Goal: Check status: Check status

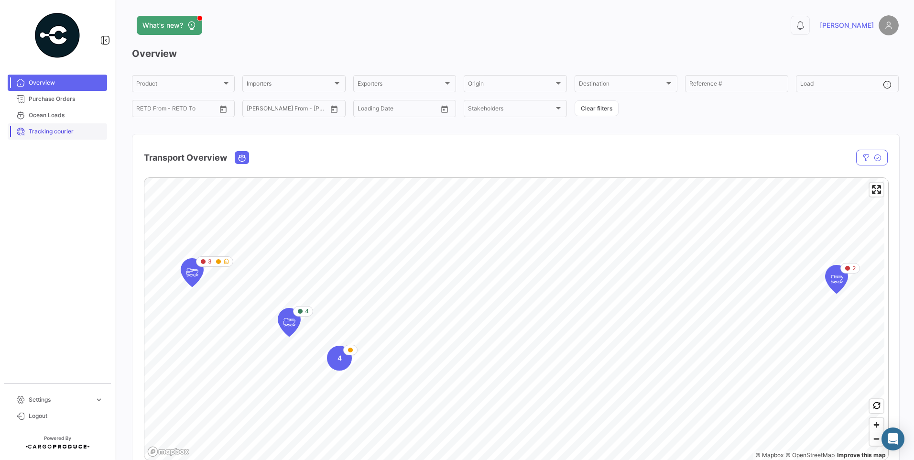
click at [65, 132] on span "Tracking courier" at bounding box center [66, 131] width 75 height 9
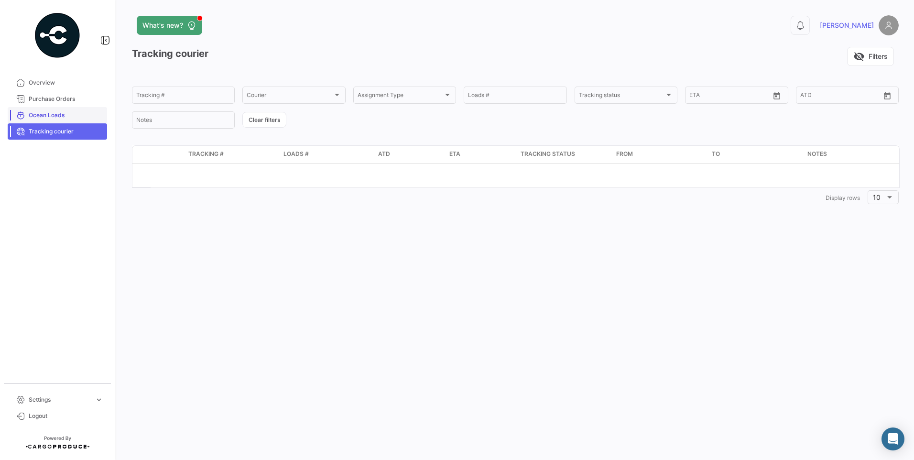
click at [57, 117] on span "Ocean Loads" at bounding box center [66, 115] width 75 height 9
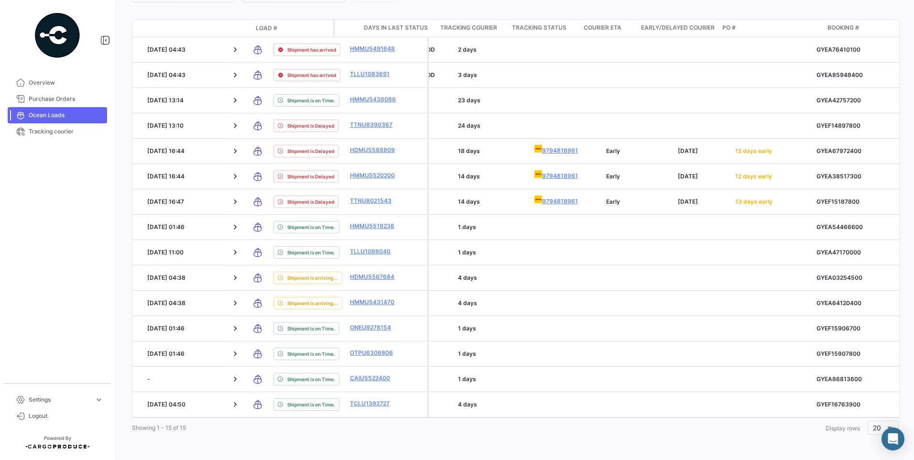
scroll to position [0, 1385]
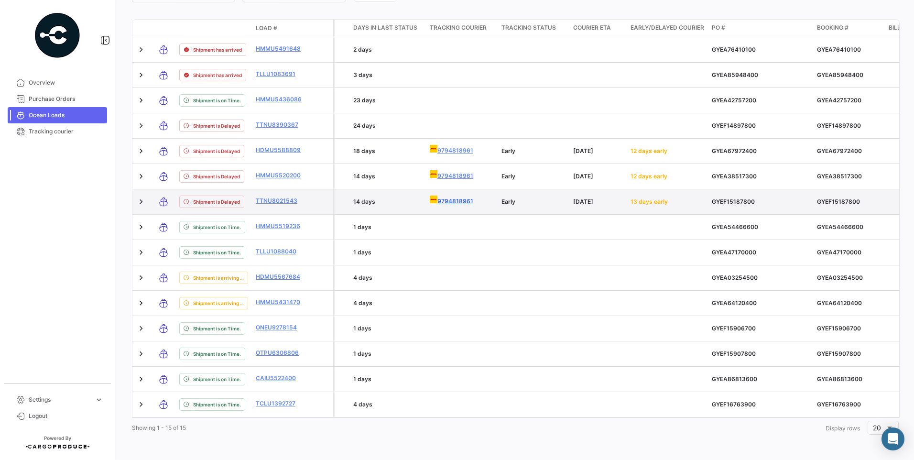
click at [468, 195] on link "9794818961" at bounding box center [462, 200] width 64 height 10
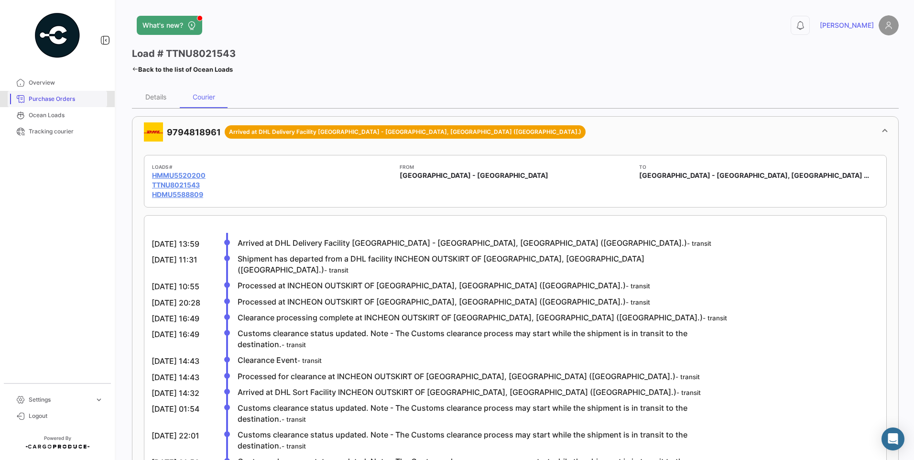
click at [45, 101] on span "Purchase Orders" at bounding box center [66, 99] width 75 height 9
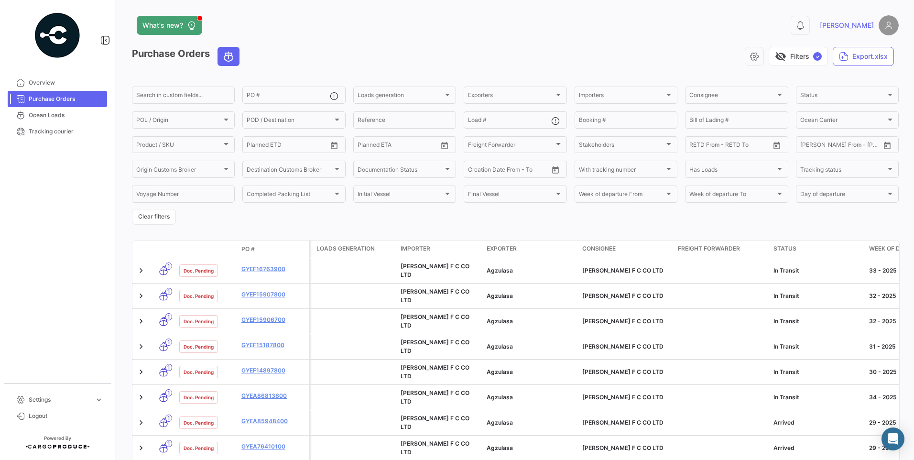
click at [54, 98] on span "Purchase Orders" at bounding box center [66, 99] width 75 height 9
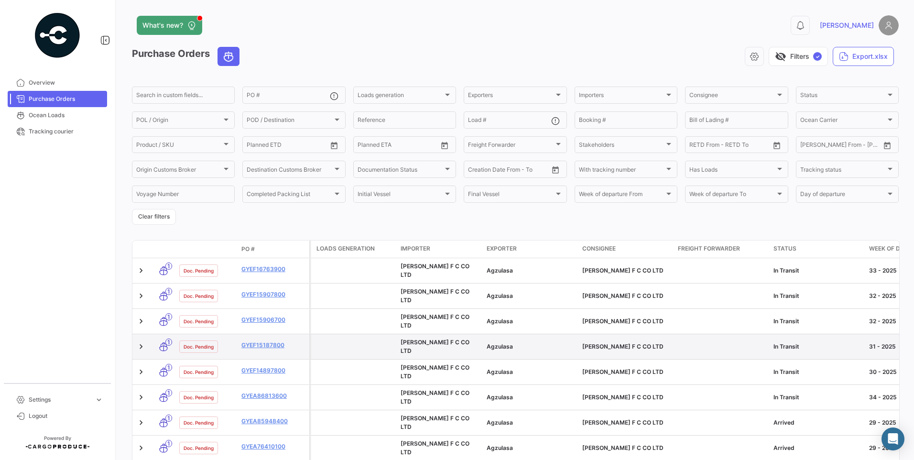
scroll to position [171, 0]
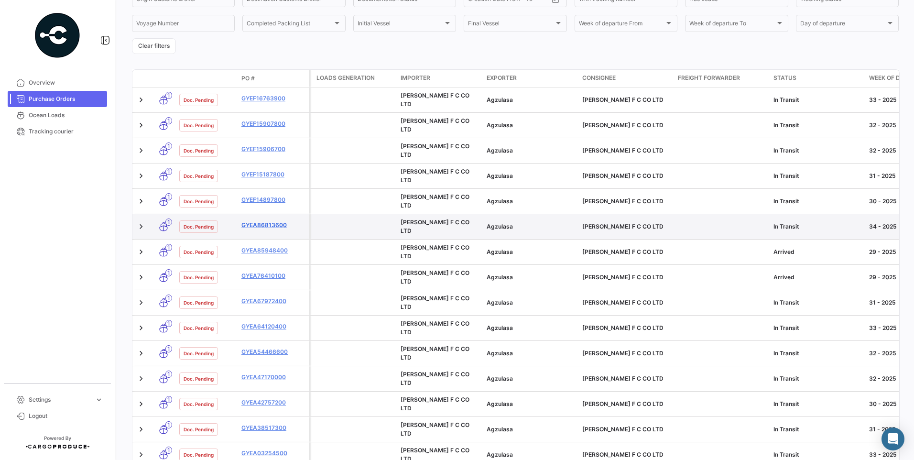
click at [273, 221] on link "GYEA86813600" at bounding box center [273, 225] width 64 height 9
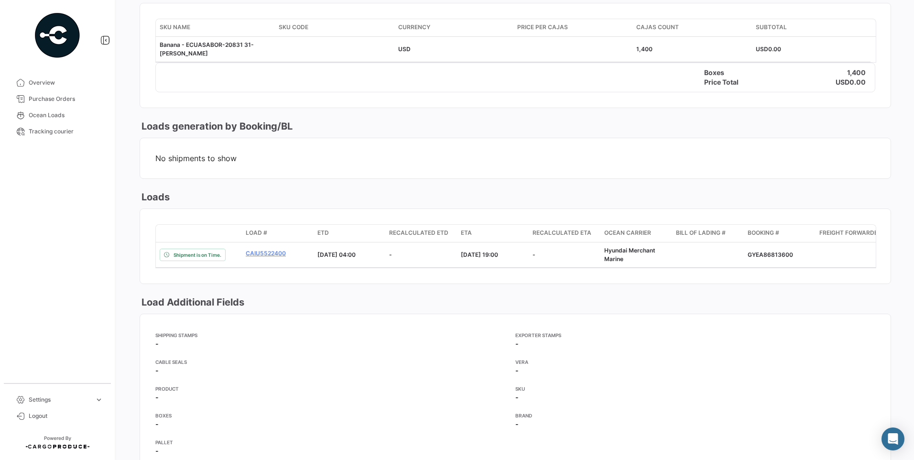
scroll to position [573, 0]
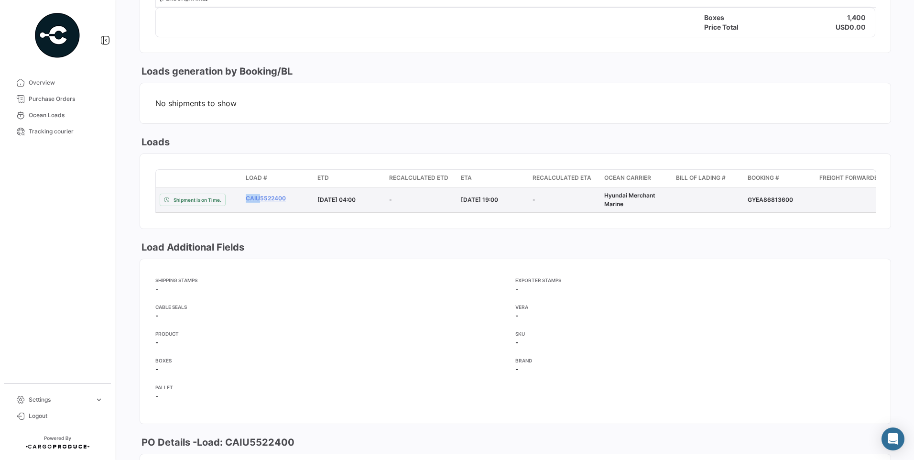
drag, startPoint x: 242, startPoint y: 199, endPoint x: 263, endPoint y: 204, distance: 22.0
click at [263, 204] on datatable-body-cell "CAIU5522400" at bounding box center [278, 199] width 72 height 25
drag, startPoint x: 733, startPoint y: 195, endPoint x: 762, endPoint y: 200, distance: 29.1
drag, startPoint x: 747, startPoint y: 200, endPoint x: 792, endPoint y: 201, distance: 45.4
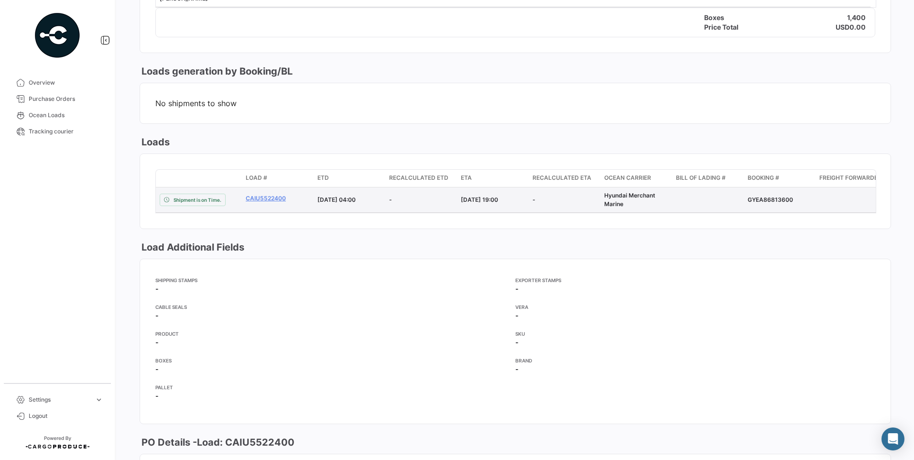
click at [792, 201] on datatable-body-cell "GYEA86813600" at bounding box center [780, 199] width 72 height 25
copy div "GYEA86813600"
drag, startPoint x: 242, startPoint y: 199, endPoint x: 284, endPoint y: 199, distance: 42.5
click at [284, 199] on datatable-body-cell "CAIU5522400" at bounding box center [278, 199] width 72 height 25
copy link "CAIU5522400"
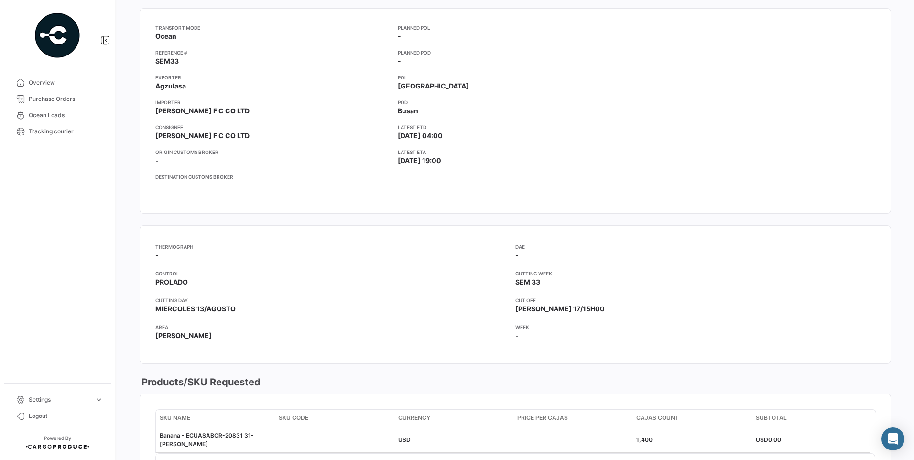
scroll to position [0, 0]
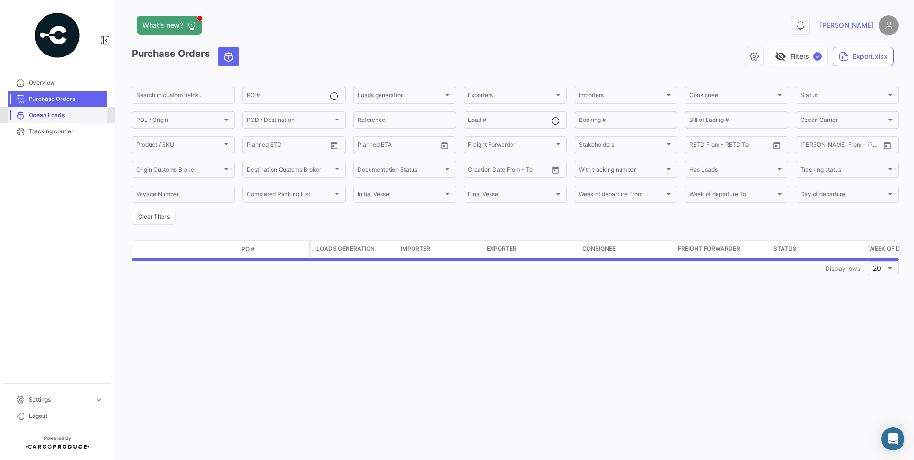
click at [71, 115] on span "Ocean Loads" at bounding box center [66, 115] width 75 height 9
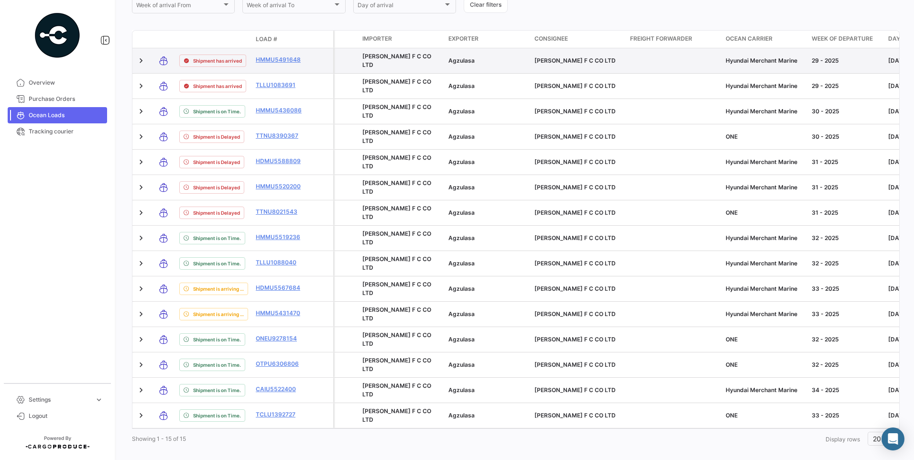
scroll to position [239, 0]
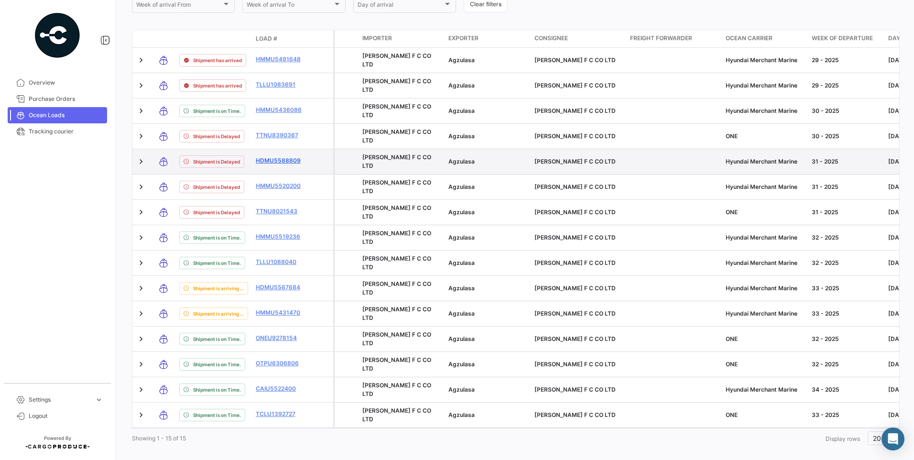
click at [288, 158] on link "HDMU5588809" at bounding box center [281, 160] width 50 height 9
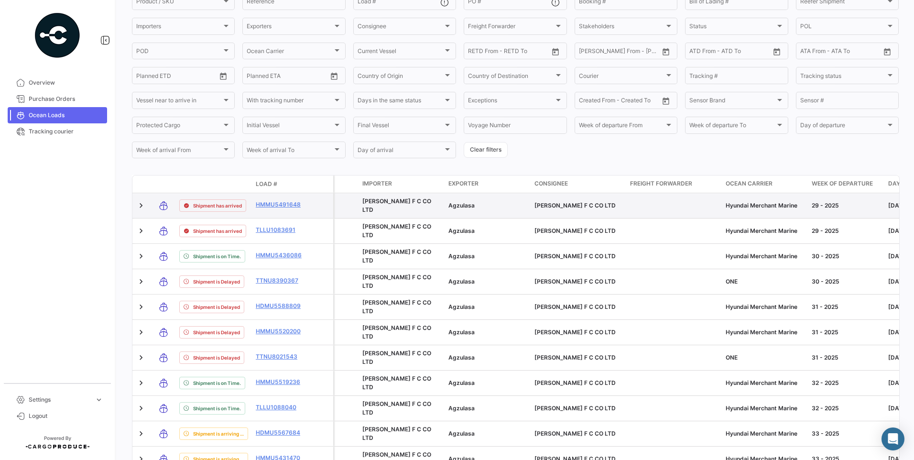
scroll to position [143, 0]
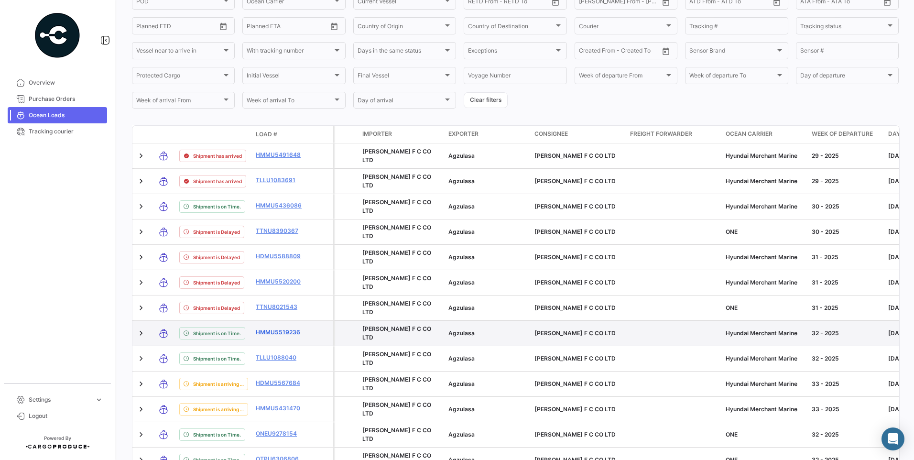
click at [268, 332] on link "HMMU5519236" at bounding box center [281, 332] width 50 height 9
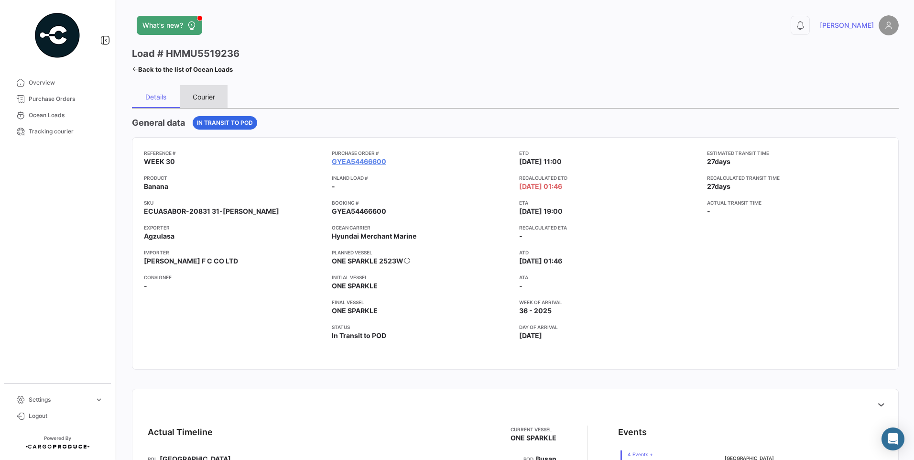
click at [217, 97] on div "Courier" at bounding box center [204, 96] width 48 height 23
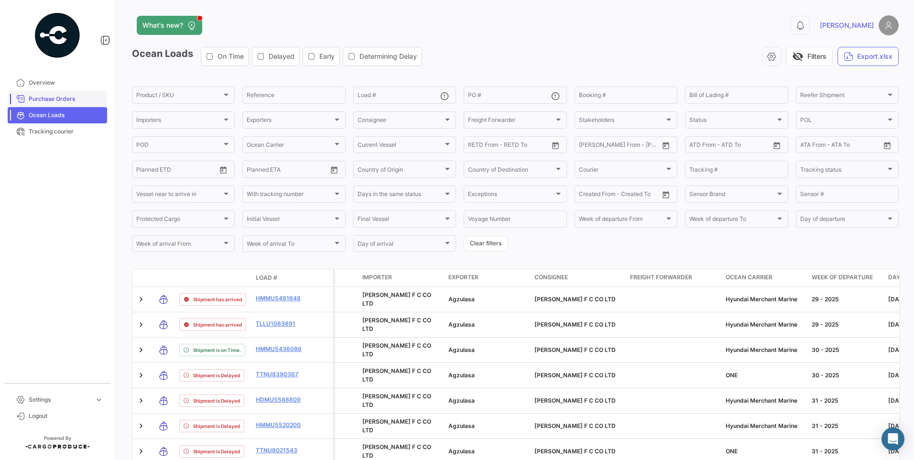
click at [63, 101] on span "Purchase Orders" at bounding box center [66, 99] width 75 height 9
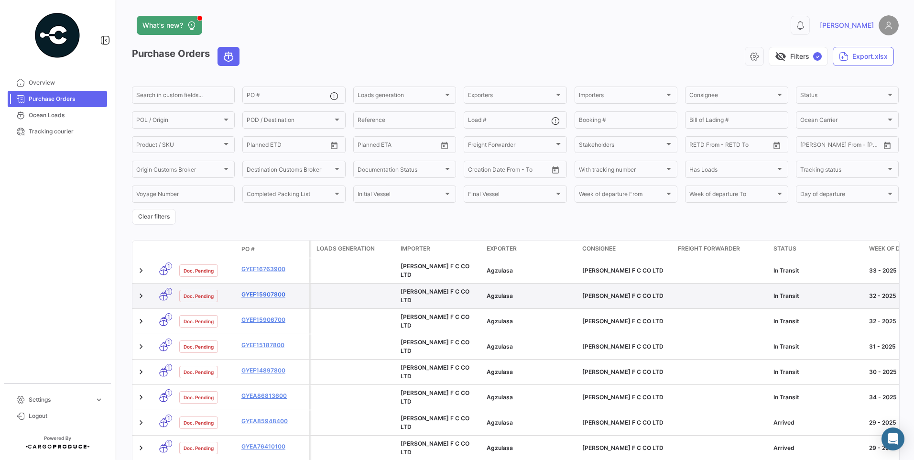
click at [263, 290] on link "GYEF15907800" at bounding box center [273, 294] width 64 height 9
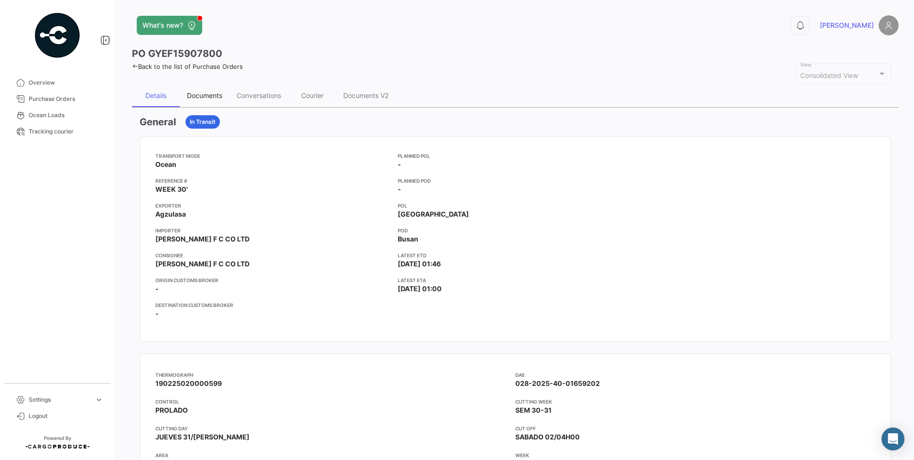
click at [196, 92] on div "Documents" at bounding box center [204, 95] width 35 height 8
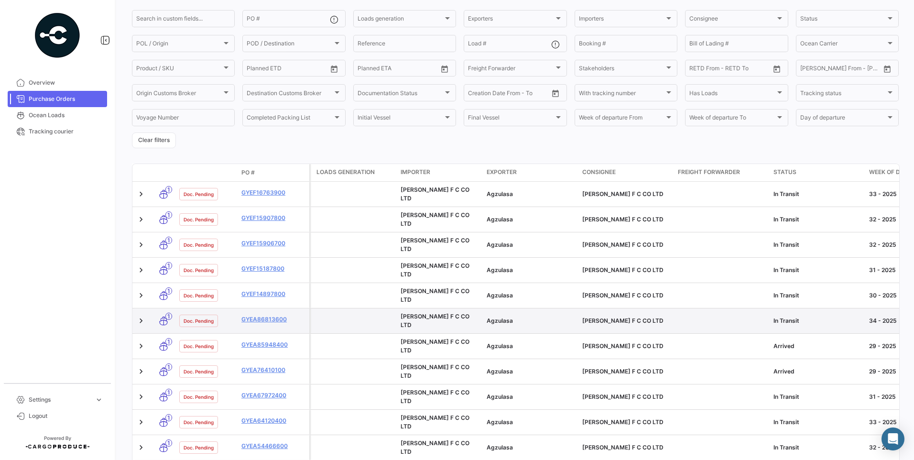
scroll to position [96, 0]
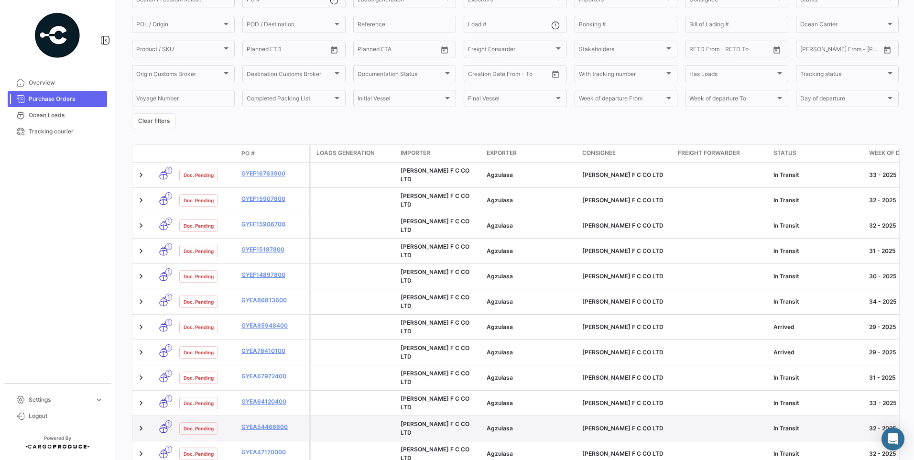
click at [276, 422] on div "GYEA54466600" at bounding box center [273, 427] width 64 height 11
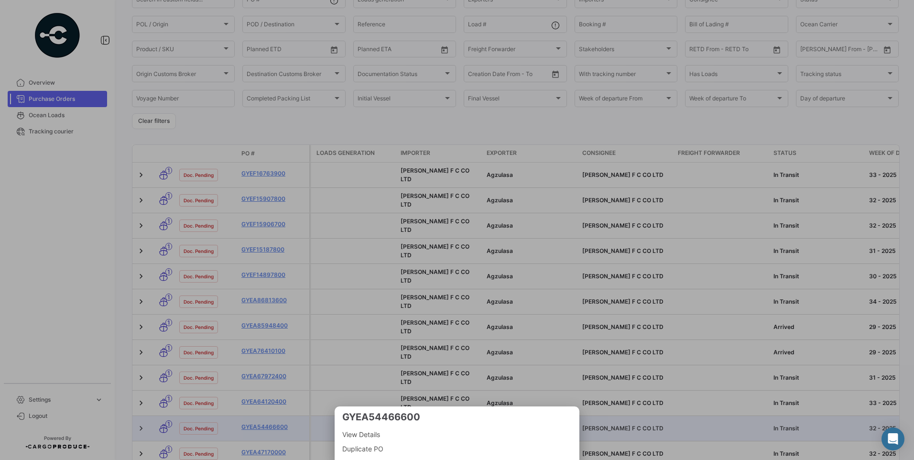
click at [271, 384] on div at bounding box center [457, 230] width 914 height 460
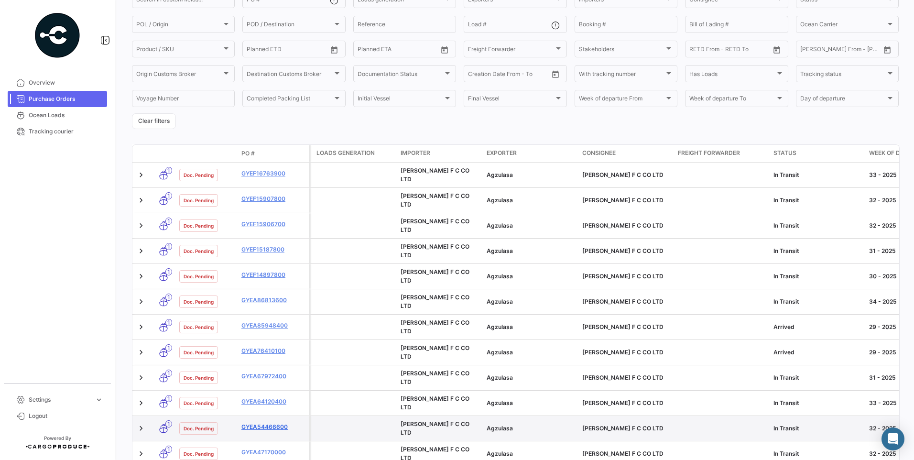
click at [273, 422] on link "GYEA54466600" at bounding box center [273, 426] width 64 height 9
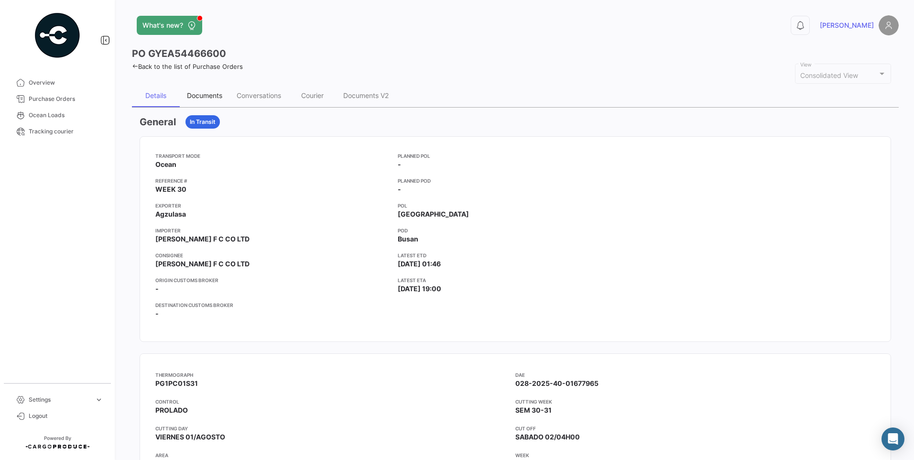
click at [203, 96] on div "Documents" at bounding box center [204, 95] width 35 height 8
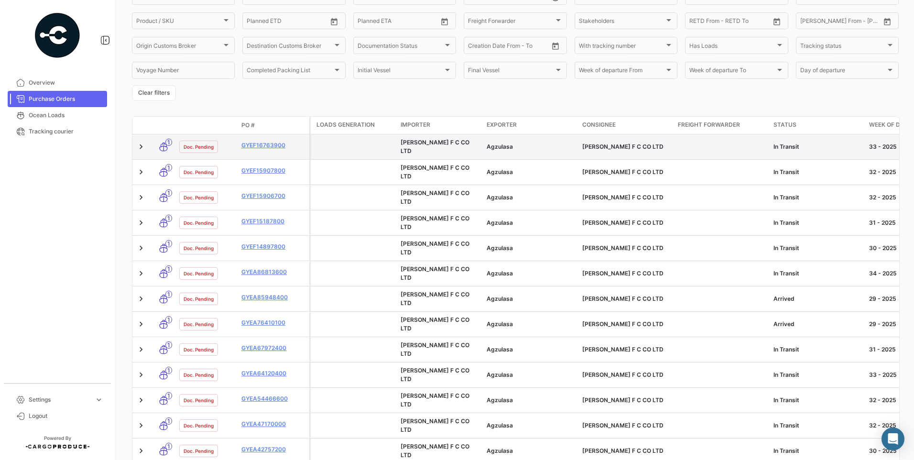
scroll to position [143, 0]
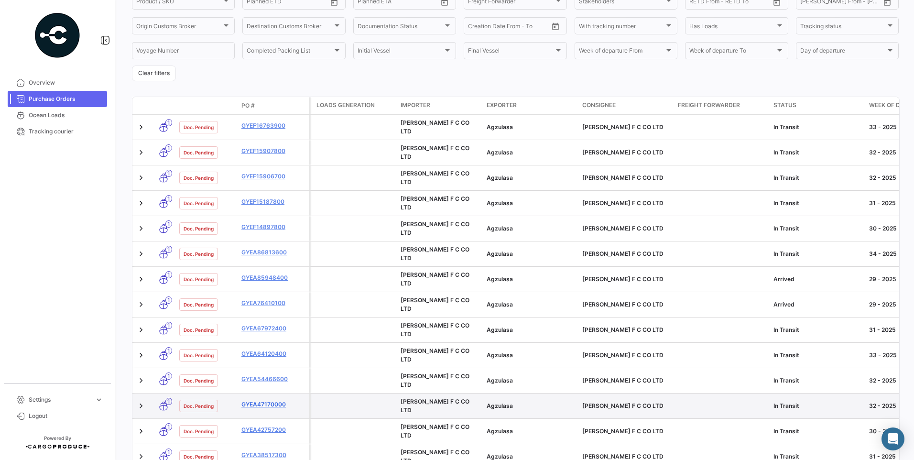
click at [261, 400] on link "GYEA47170000" at bounding box center [273, 404] width 64 height 9
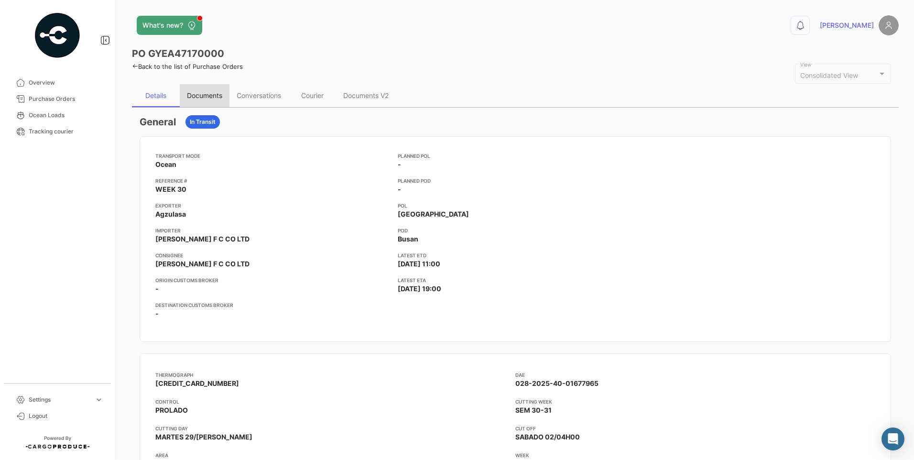
click at [209, 95] on div "Documents" at bounding box center [204, 95] width 35 height 8
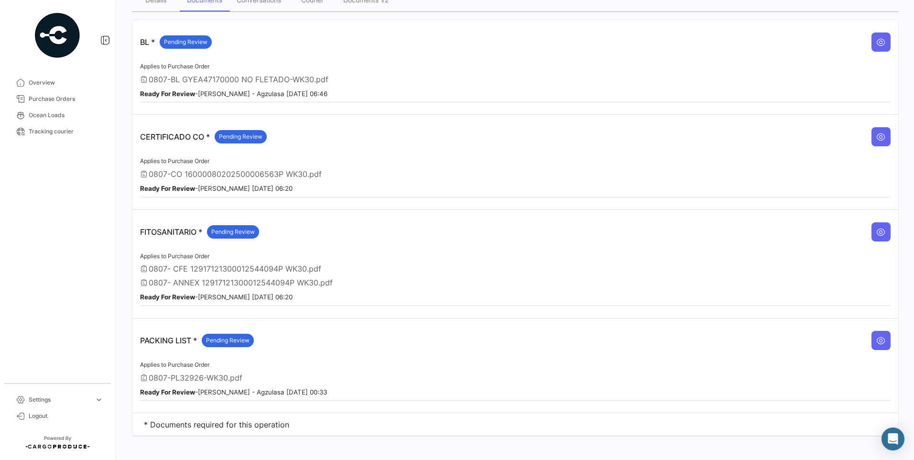
scroll to position [103, 0]
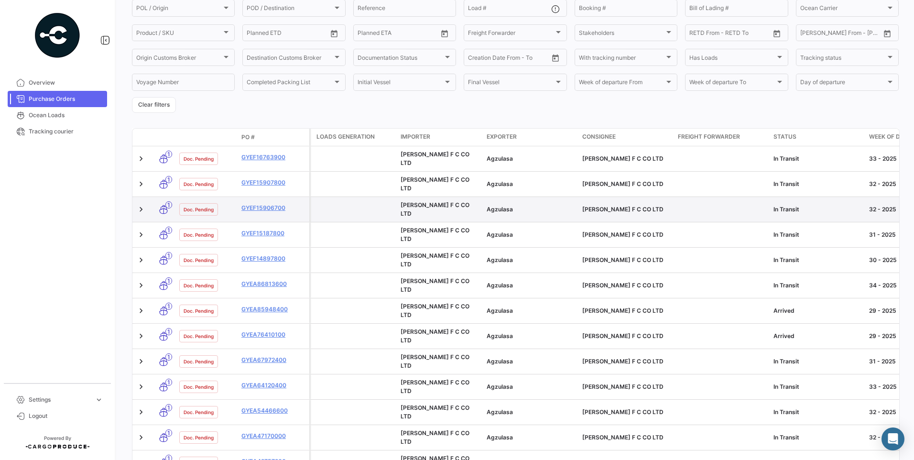
scroll to position [171, 0]
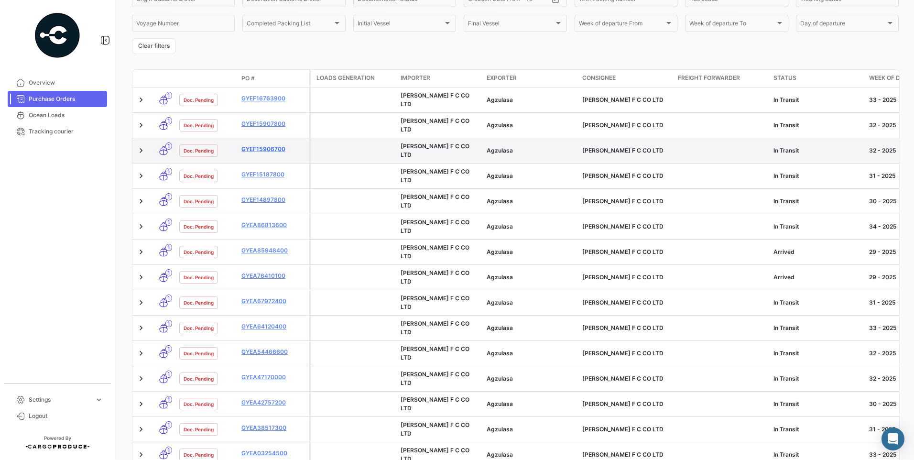
click at [268, 145] on link "GYEF15906700" at bounding box center [273, 149] width 64 height 9
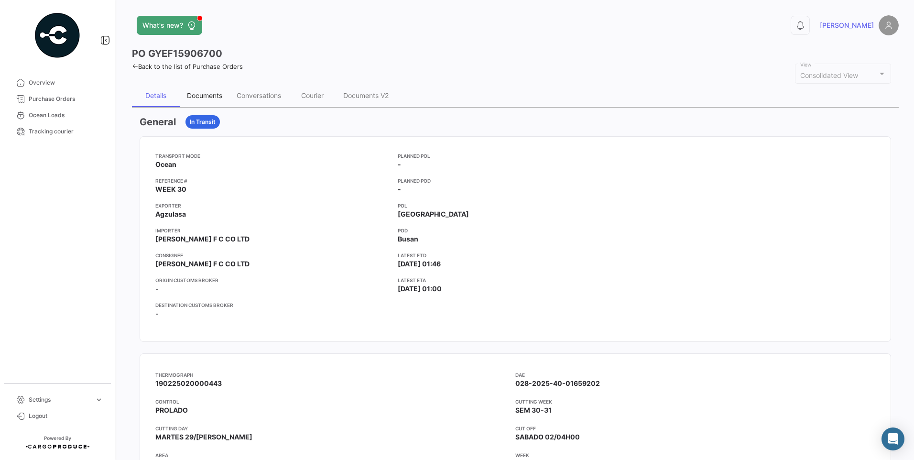
click at [213, 96] on div "Documents" at bounding box center [204, 95] width 35 height 8
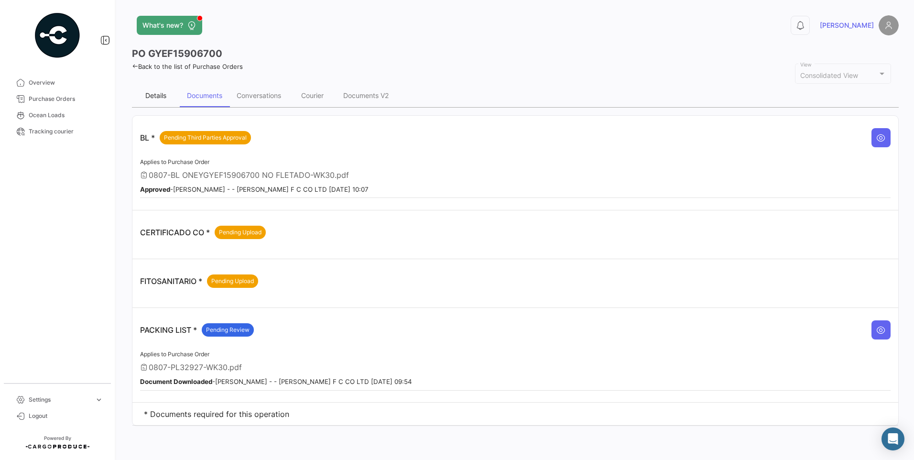
click at [141, 94] on div "Details" at bounding box center [156, 95] width 48 height 23
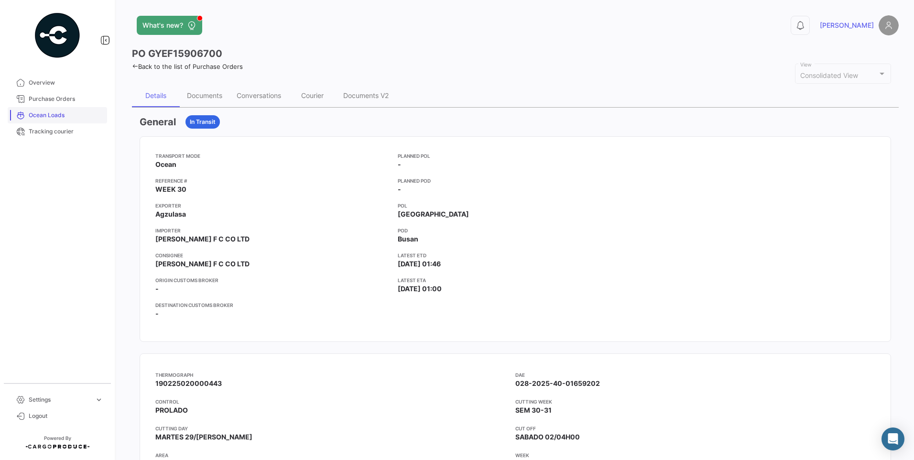
click at [63, 113] on span "Ocean Loads" at bounding box center [66, 115] width 75 height 9
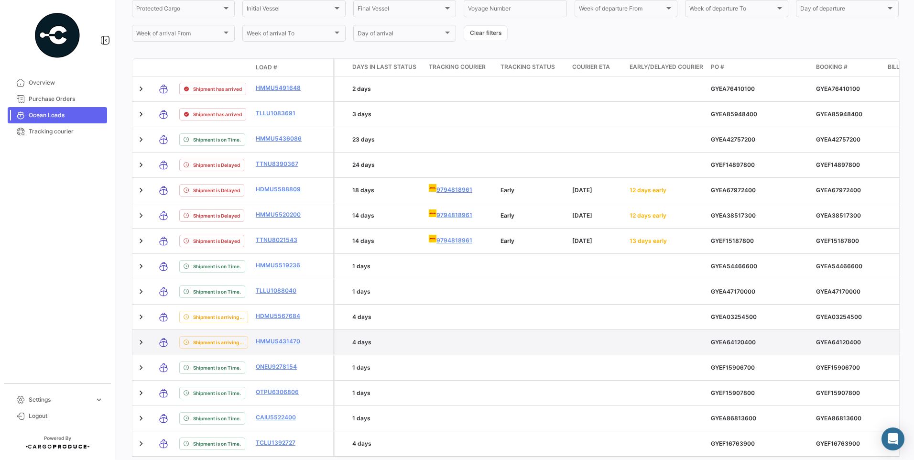
scroll to position [257, 0]
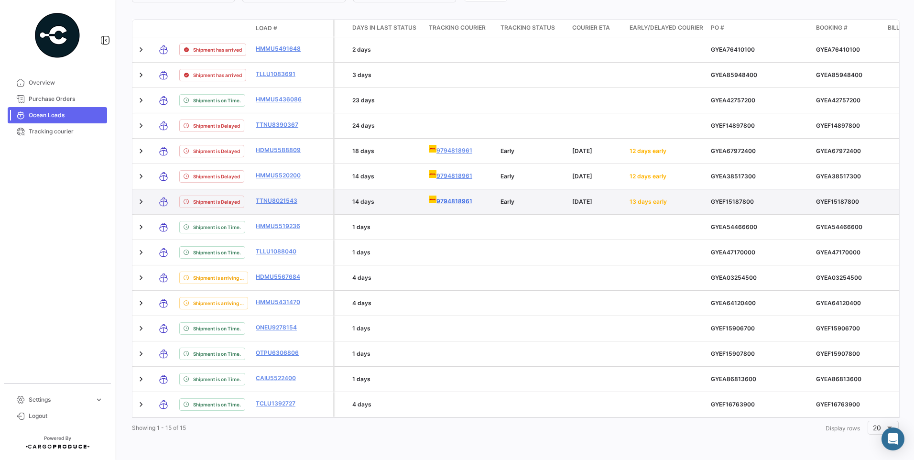
click at [444, 195] on link "9794818961" at bounding box center [461, 200] width 64 height 10
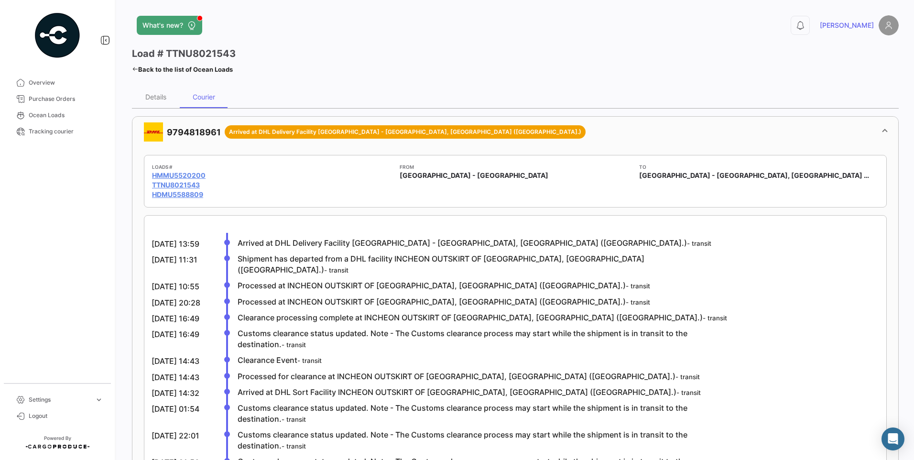
drag, startPoint x: 224, startPoint y: 137, endPoint x: 169, endPoint y: 135, distance: 55.0
click at [169, 135] on mat-panel-title "9794818961 Arrived at DHL Delivery Facility [GEOGRAPHIC_DATA] - [GEOGRAPHIC_DAT…" at bounding box center [509, 131] width 731 height 19
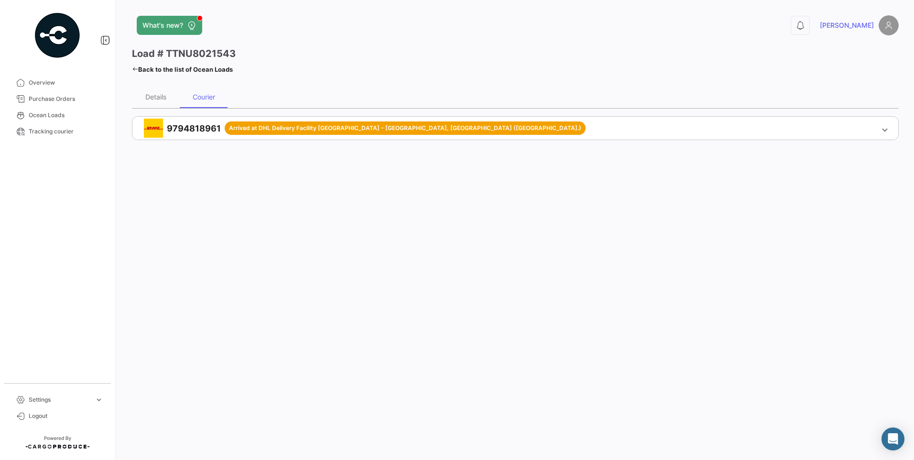
copy mat-panel-title "9794818961"
click at [68, 100] on span "Purchase Orders" at bounding box center [66, 99] width 75 height 9
